Goal: Task Accomplishment & Management: Manage account settings

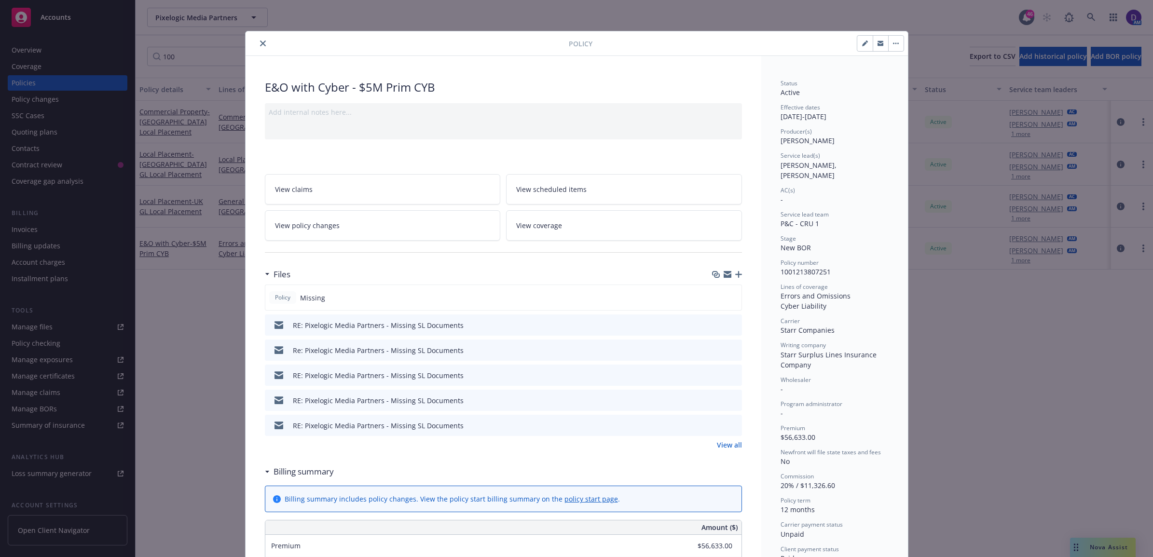
click at [722, 448] on link "View all" at bounding box center [729, 445] width 25 height 10
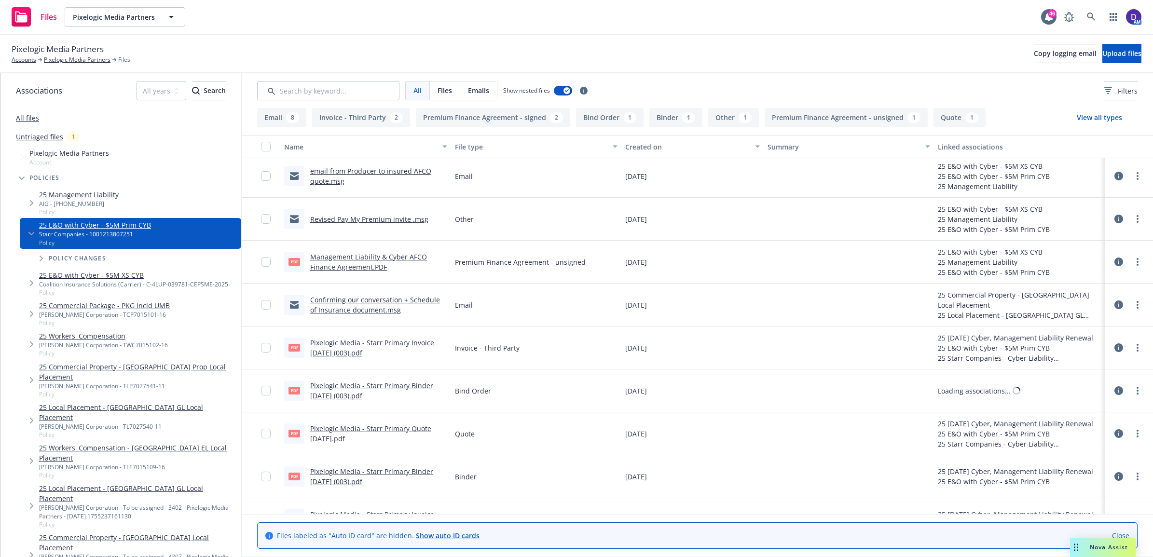
scroll to position [362, 0]
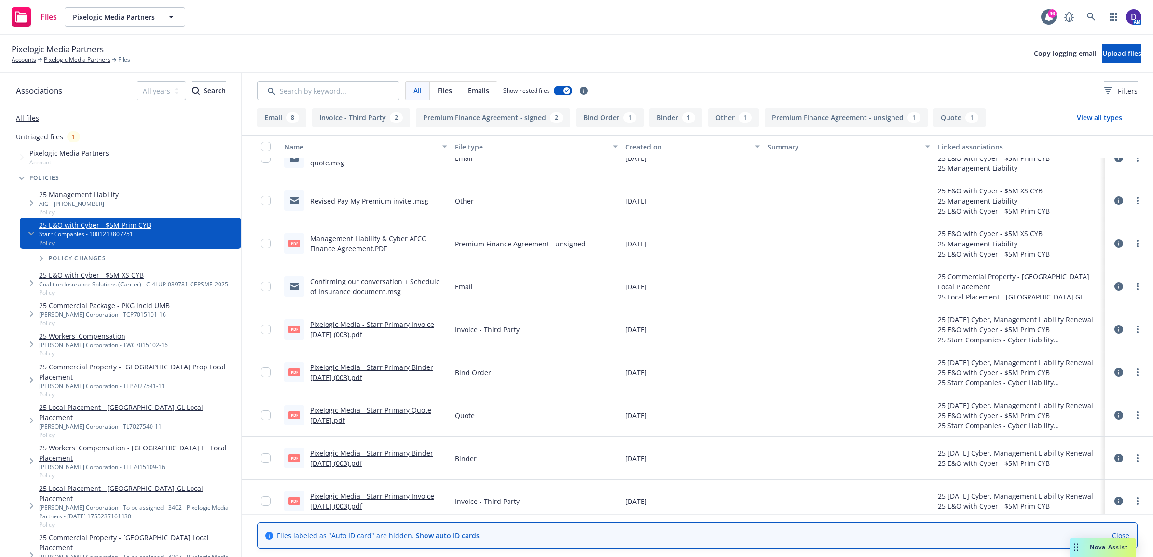
click at [337, 330] on link "Pixelogic Media - Starr Primary Invoice 8.12.25 (003).pdf" at bounding box center [372, 329] width 124 height 19
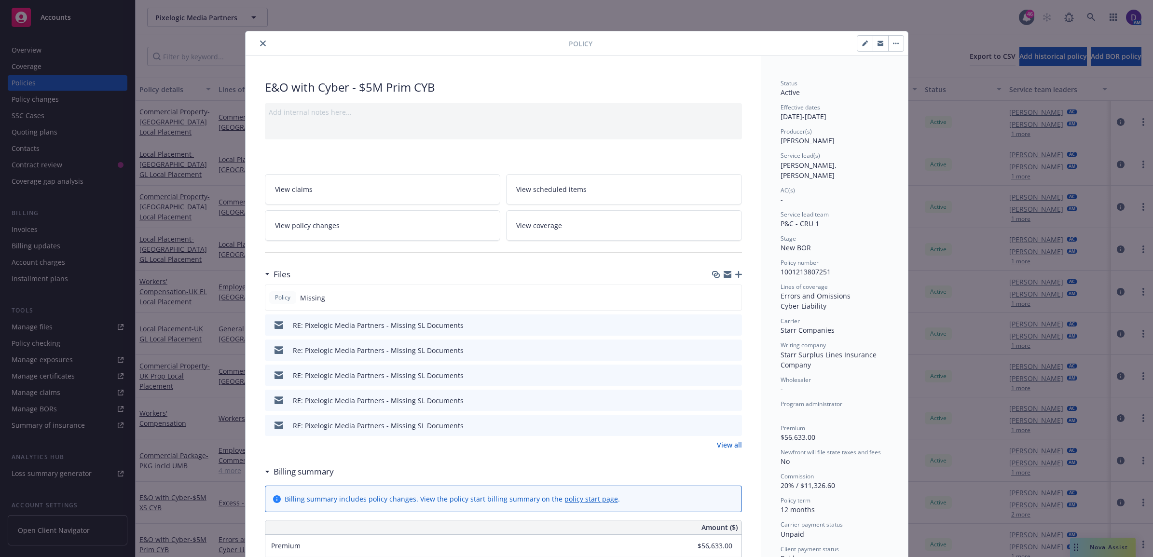
click at [860, 47] on button "button" at bounding box center [864, 43] width 15 height 15
select select "NEW_BOR"
select select "12"
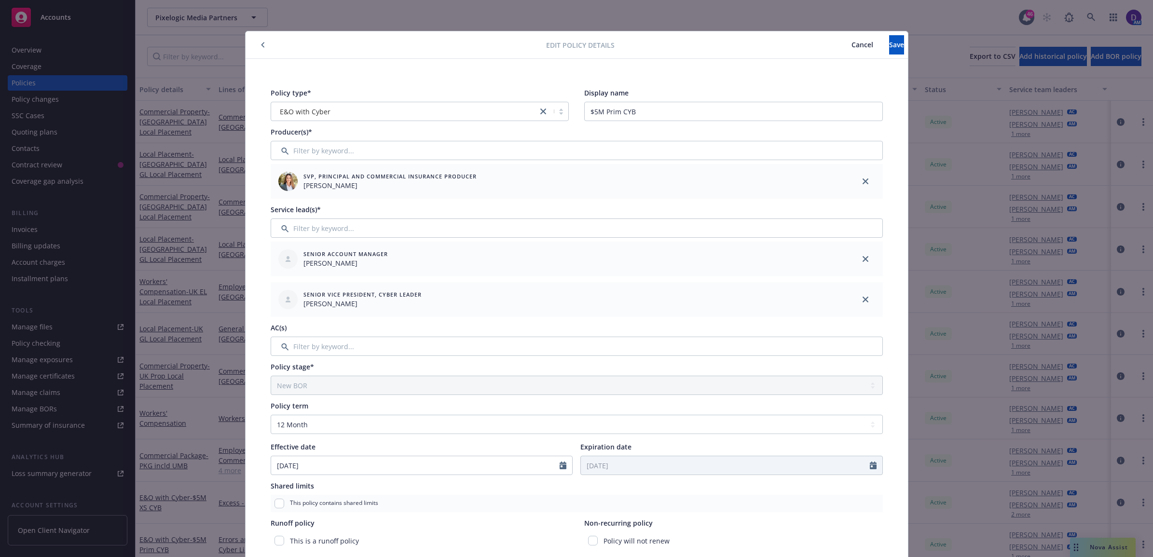
click at [851, 49] on span "Cancel" at bounding box center [862, 44] width 22 height 9
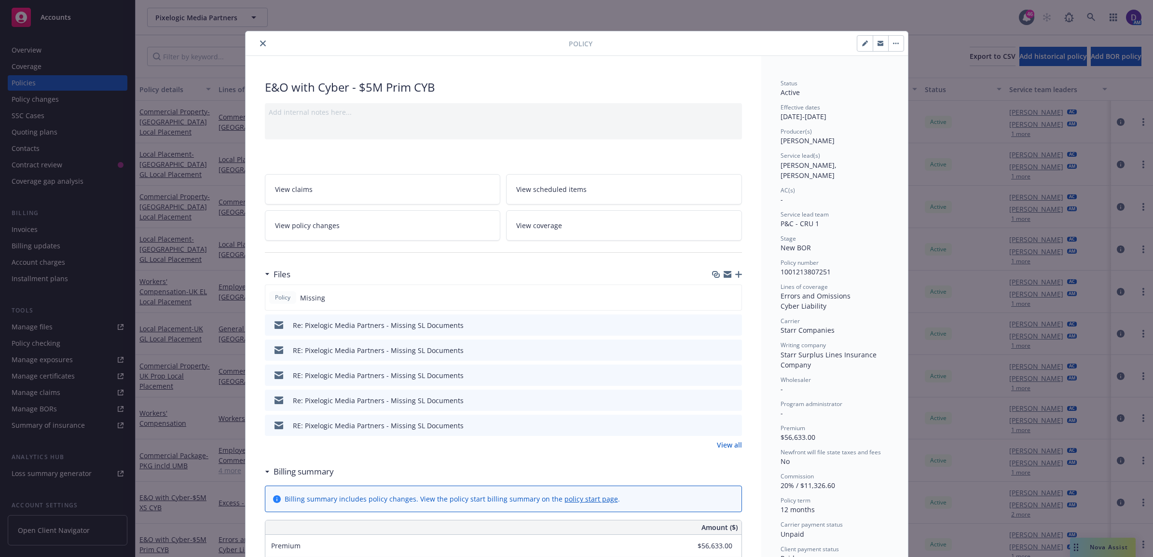
click at [819, 46] on div at bounding box center [748, 43] width 312 height 16
click at [862, 44] on icon "button" at bounding box center [864, 43] width 5 height 5
select select "NEW_BOR"
select select "12"
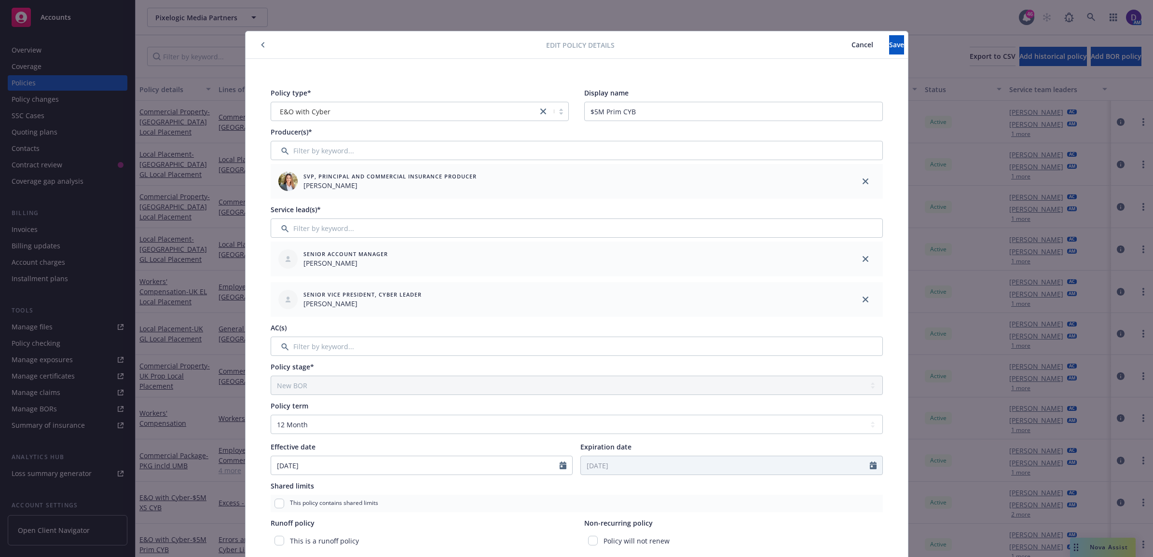
click at [257, 47] on button "button" at bounding box center [263, 45] width 12 height 12
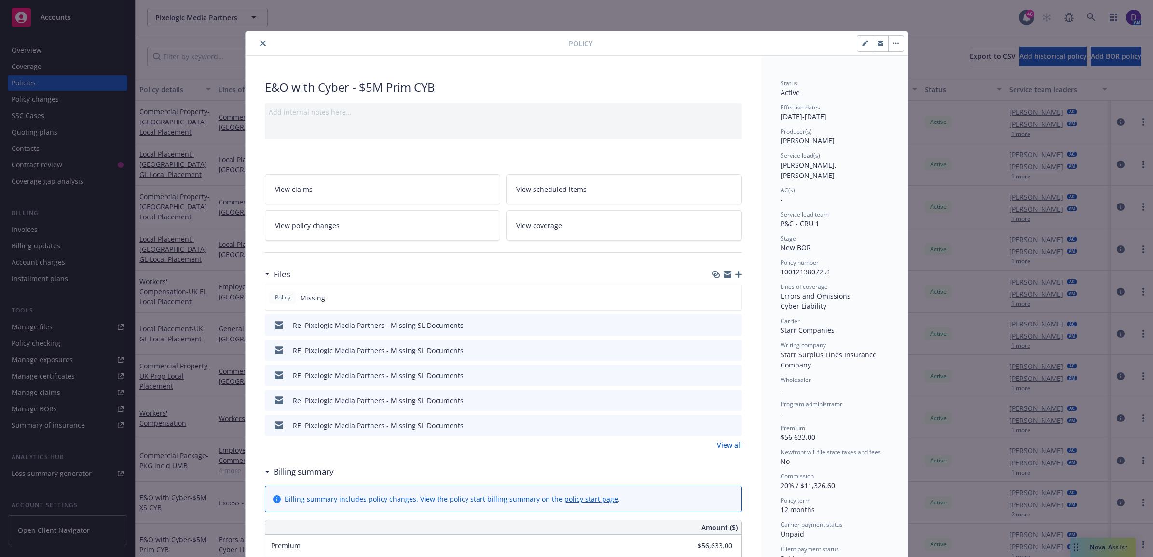
click at [893, 42] on icon "button" at bounding box center [896, 43] width 6 height 2
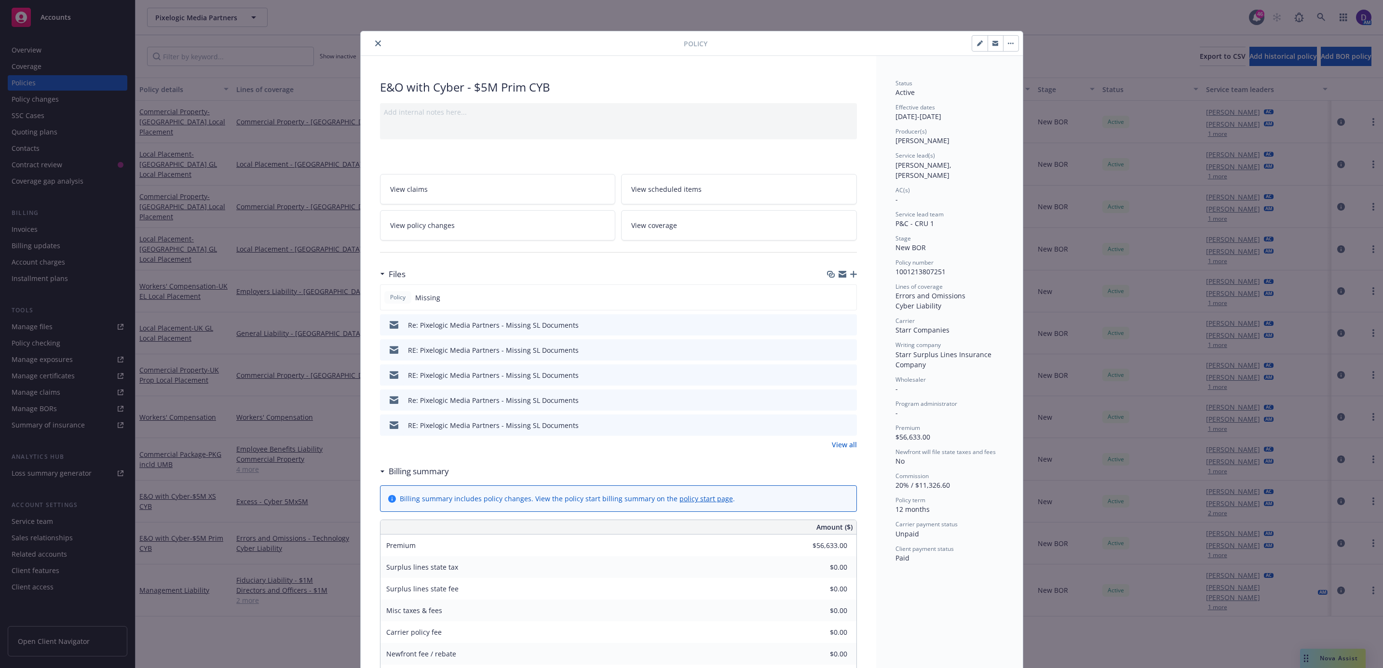
click at [453, 218] on link "View policy changes" at bounding box center [498, 225] width 236 height 30
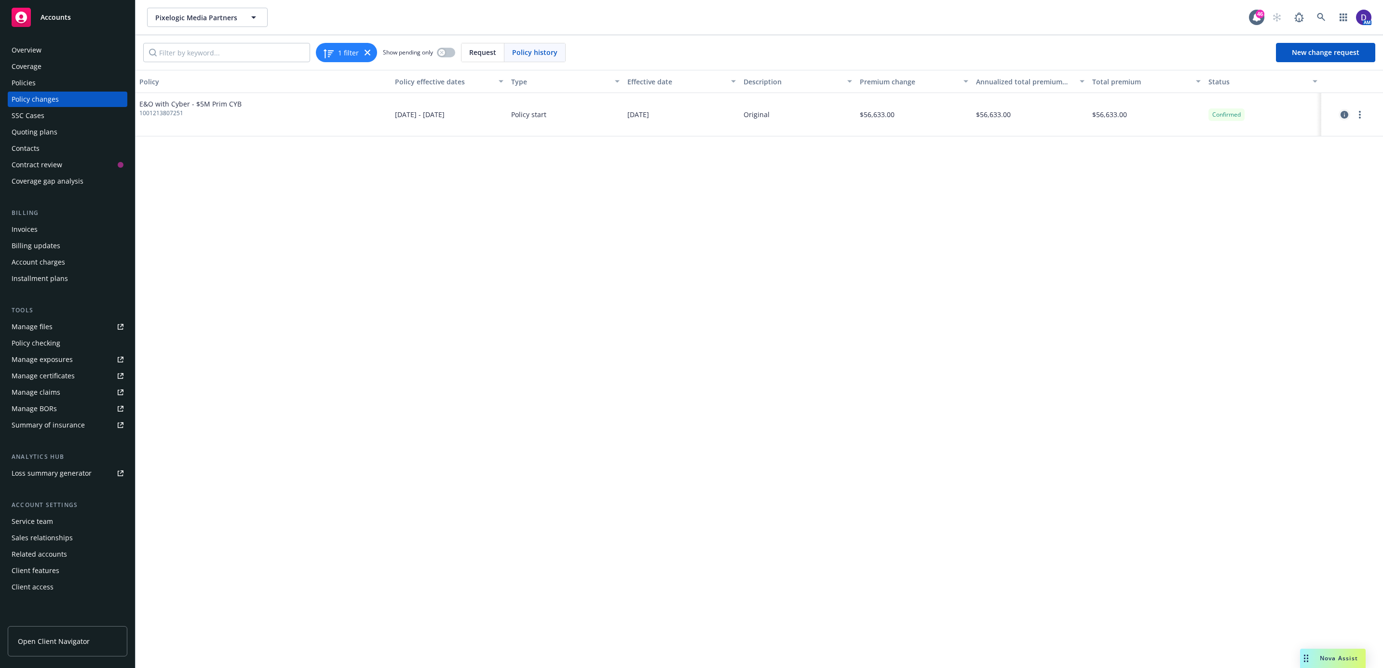
click at [1152, 115] on icon "circleInformation" at bounding box center [1345, 115] width 8 height 8
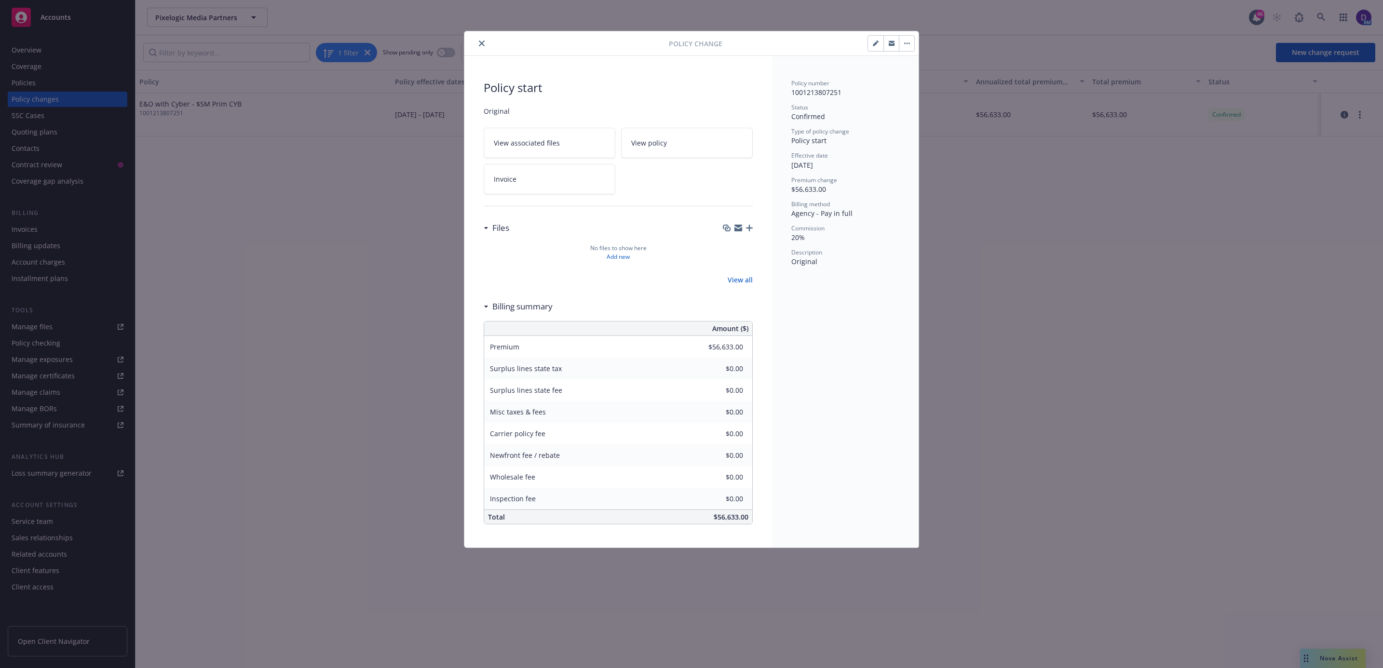
click at [480, 43] on icon "close" at bounding box center [482, 44] width 6 height 6
click at [484, 45] on icon "close" at bounding box center [482, 44] width 6 height 6
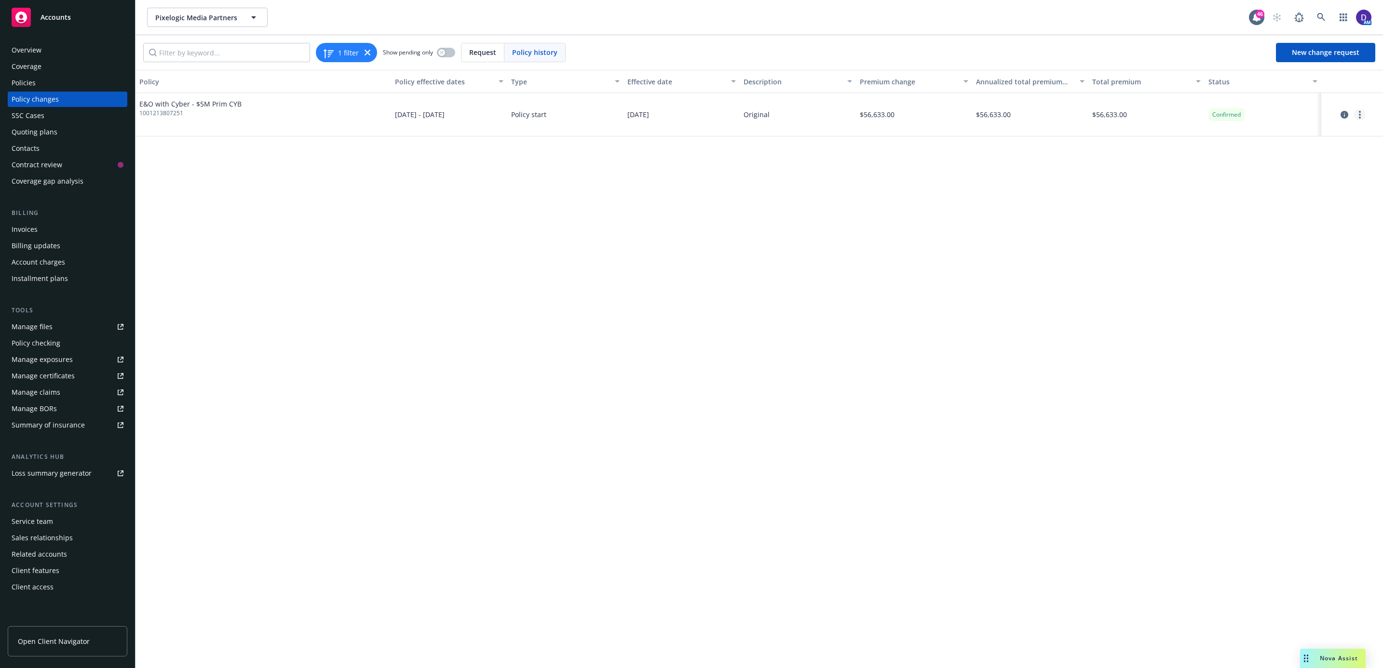
click at [1152, 115] on link "more" at bounding box center [1360, 115] width 12 height 12
click at [1152, 190] on link "Edit billing info" at bounding box center [1282, 192] width 165 height 19
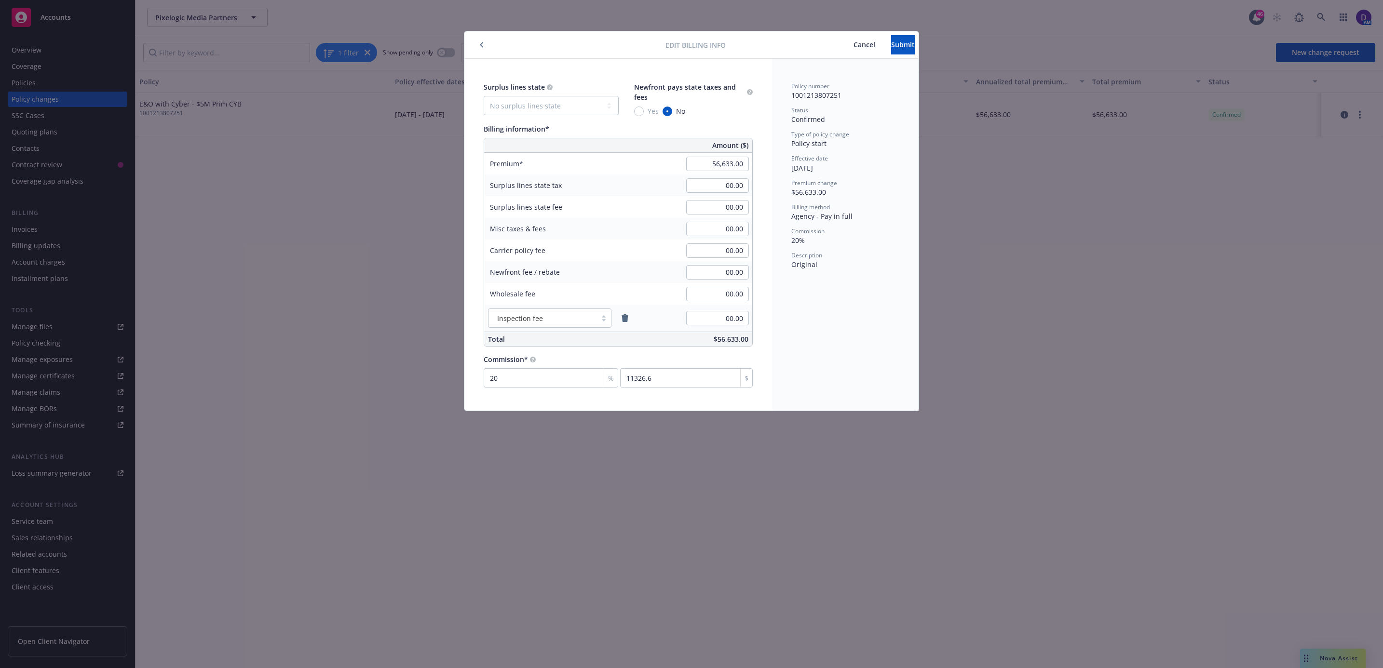
drag, startPoint x: 826, startPoint y: 45, endPoint x: 798, endPoint y: 60, distance: 32.1
click at [854, 45] on span "Cancel" at bounding box center [865, 44] width 22 height 9
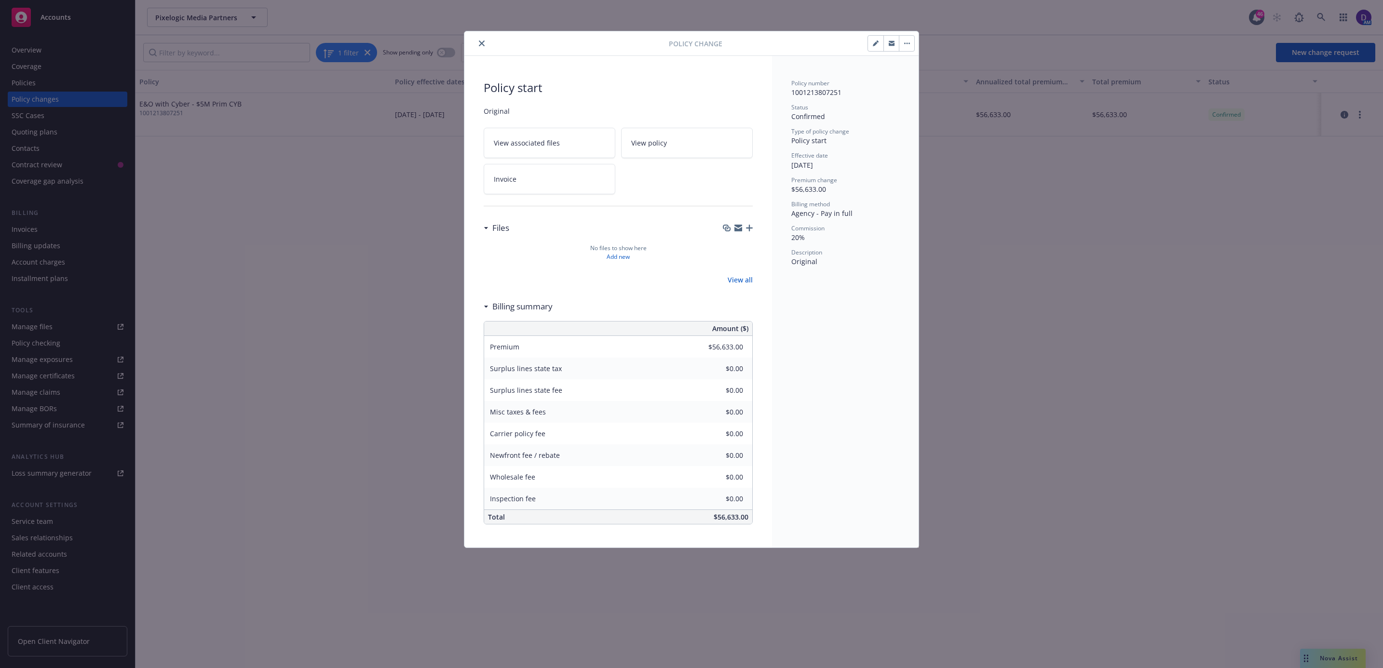
click at [488, 44] on div at bounding box center [568, 44] width 201 height 12
click at [482, 46] on icon "close" at bounding box center [482, 44] width 6 height 6
click at [483, 43] on icon "close" at bounding box center [482, 44] width 6 height 6
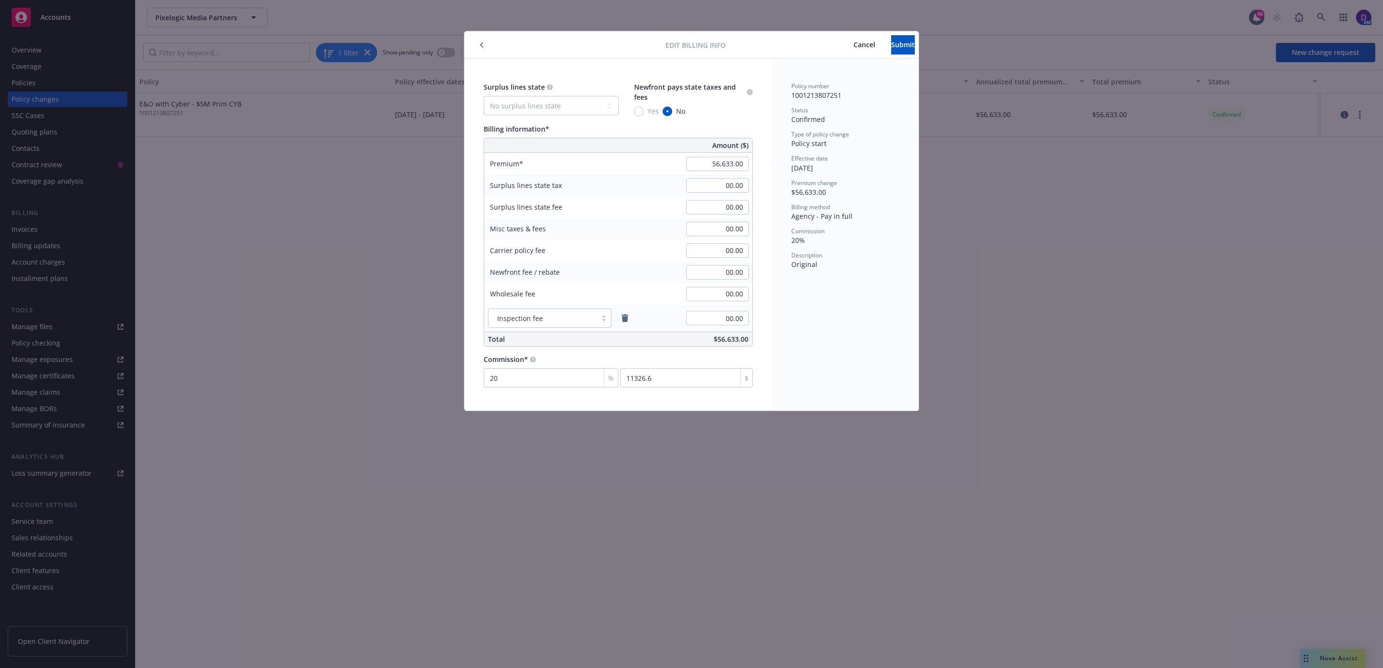
click at [854, 48] on span "Cancel" at bounding box center [865, 44] width 22 height 9
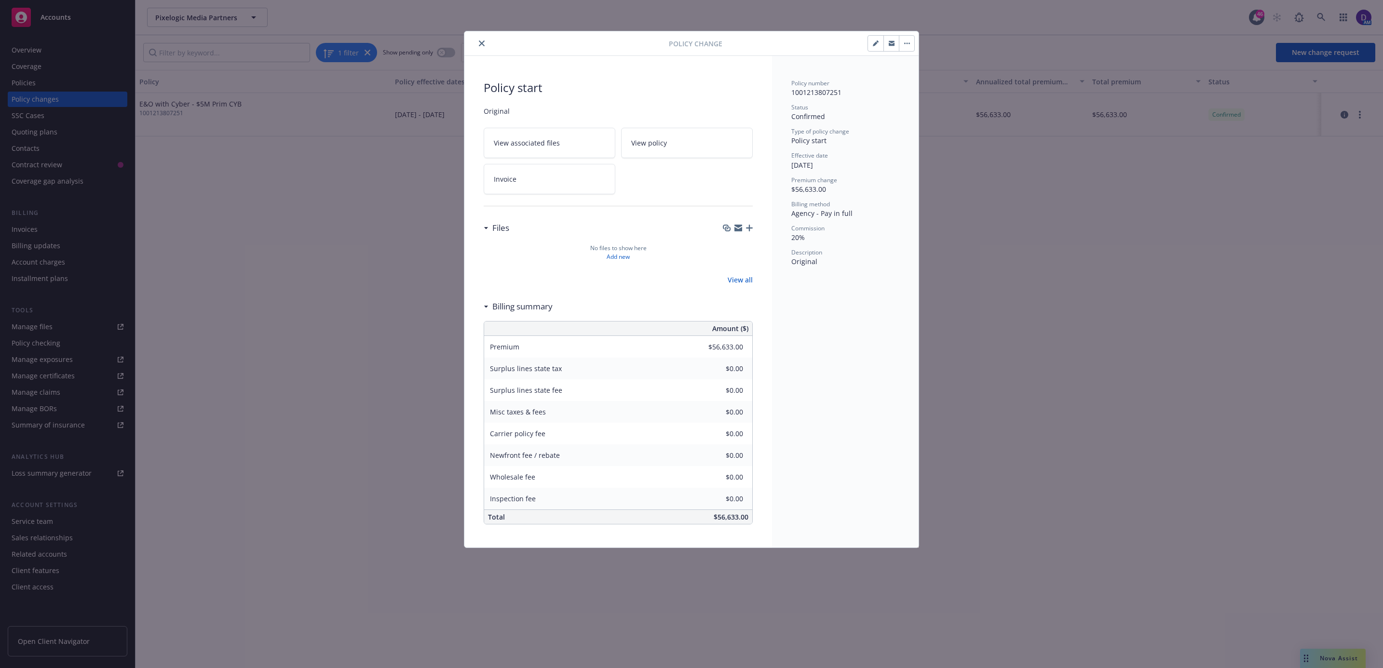
click at [477, 46] on button "close" at bounding box center [482, 44] width 12 height 12
click at [483, 42] on icon "close" at bounding box center [482, 44] width 6 height 6
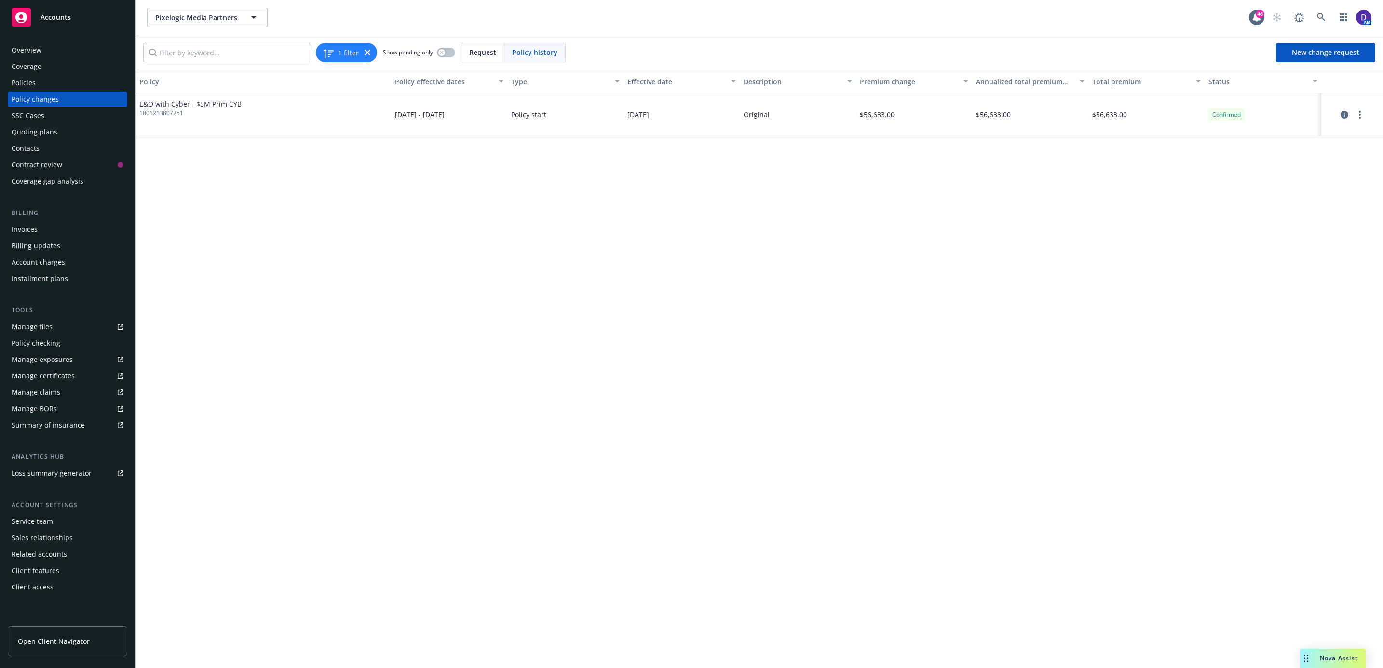
click at [53, 87] on div "Policies" at bounding box center [68, 82] width 112 height 15
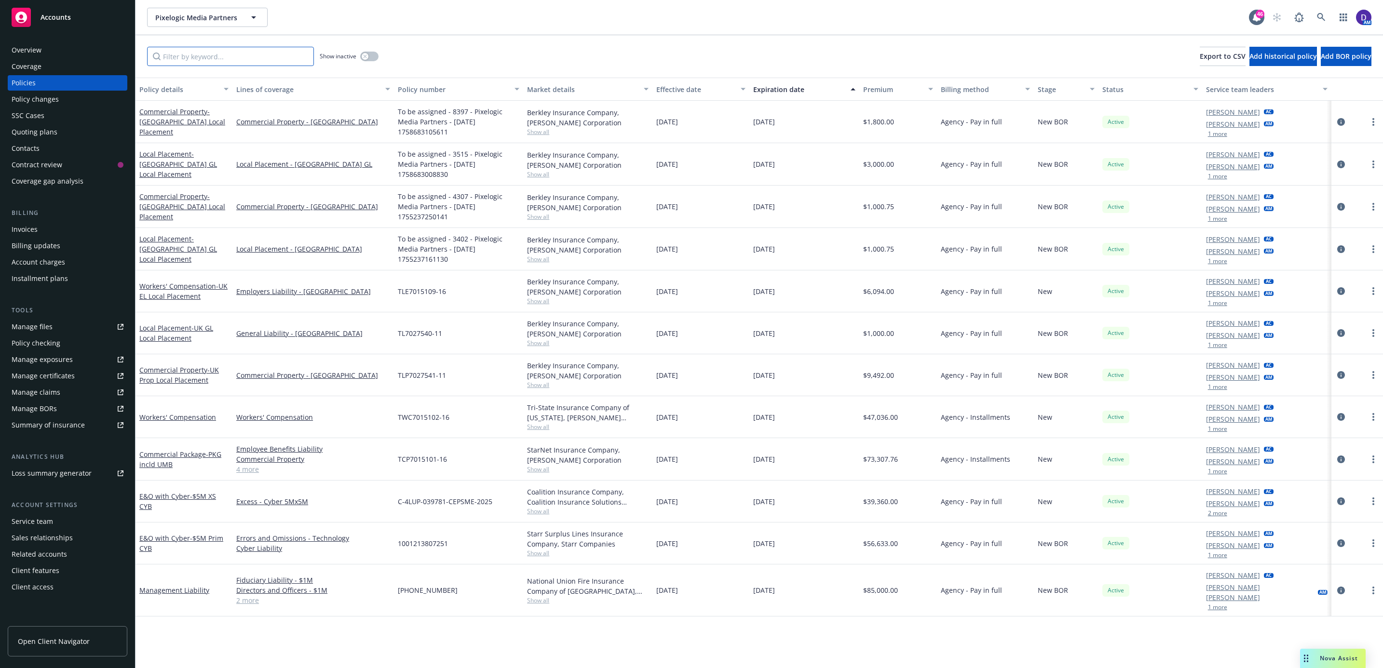
click at [201, 50] on input "Filter by keyword..." at bounding box center [230, 56] width 167 height 19
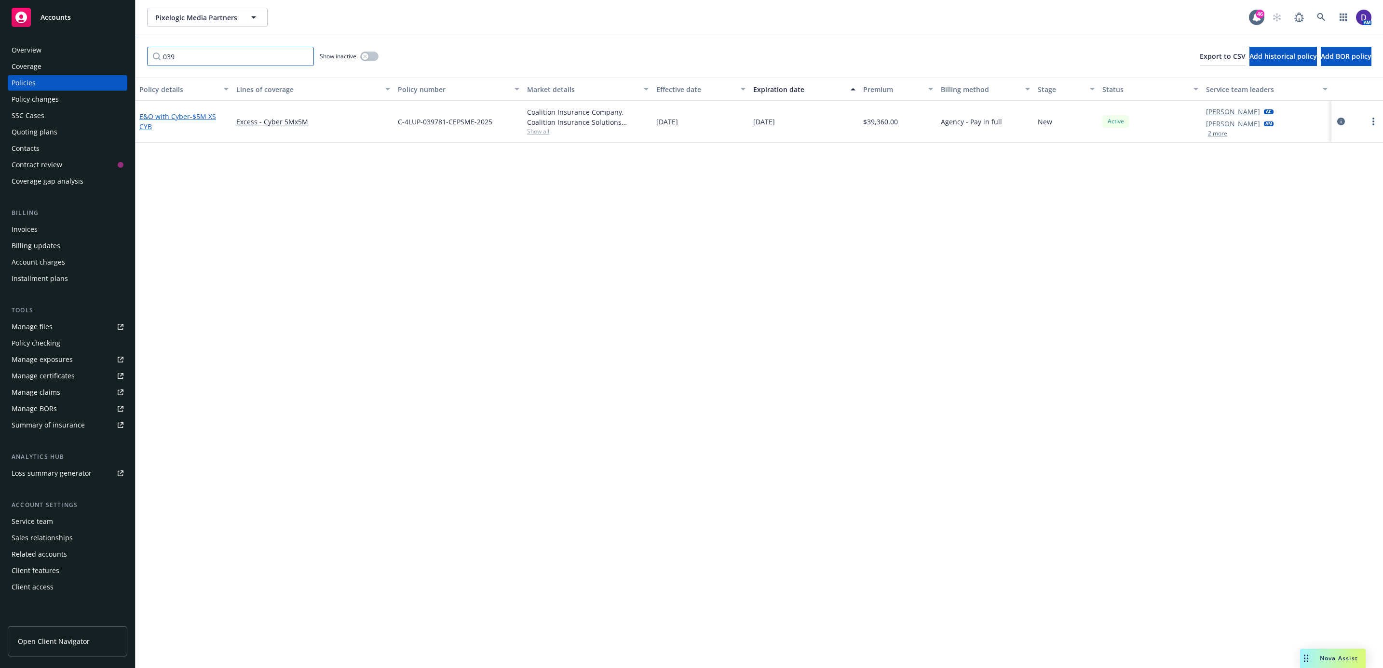
type input "039"
click at [168, 118] on link "E&O with Cyber - $5M XS CYB" at bounding box center [177, 121] width 77 height 19
